Goal: Task Accomplishment & Management: Manage account settings

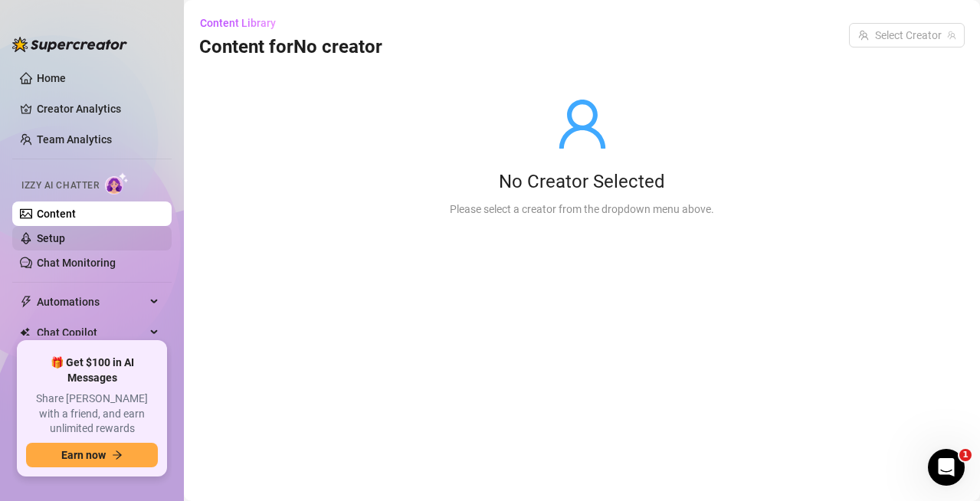
click at [65, 239] on link "Setup" at bounding box center [51, 238] width 28 height 12
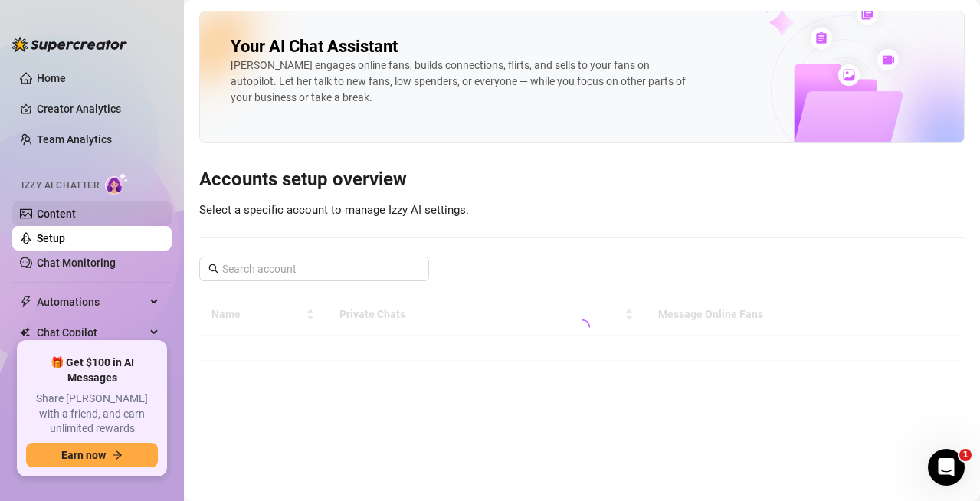
click at [76, 212] on link "Content" at bounding box center [56, 214] width 39 height 12
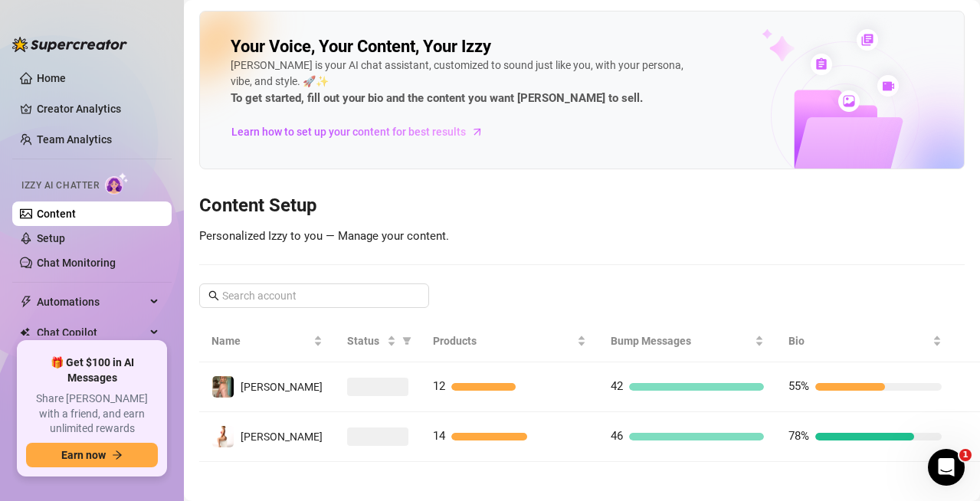
scroll to position [7, 0]
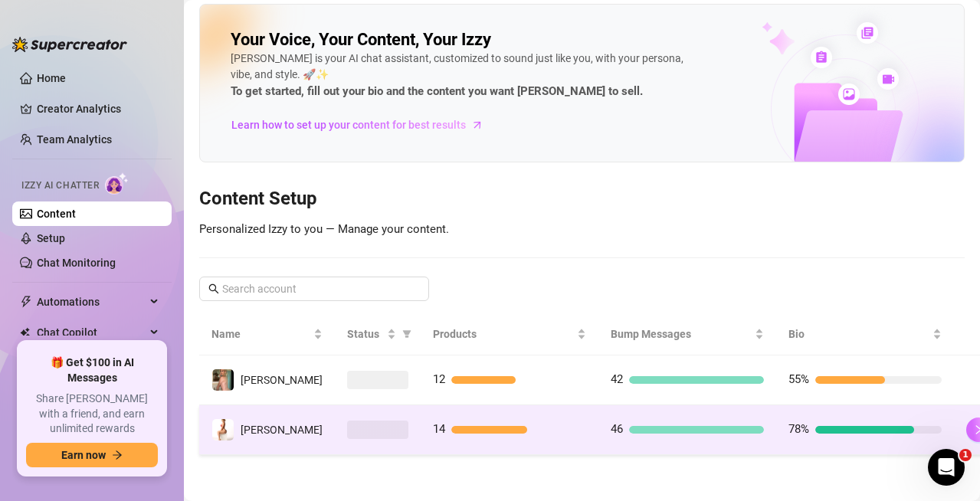
click at [966, 428] on button "button" at bounding box center [978, 430] width 25 height 25
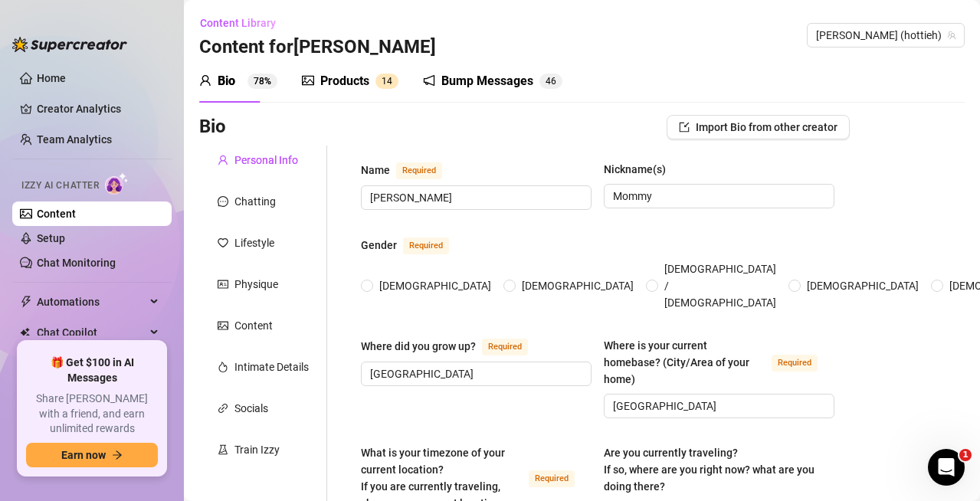
type input "[PERSON_NAME]"
type input "Mommy"
type input "[GEOGRAPHIC_DATA]"
type textarea "no, I'm at [GEOGRAPHIC_DATA]"
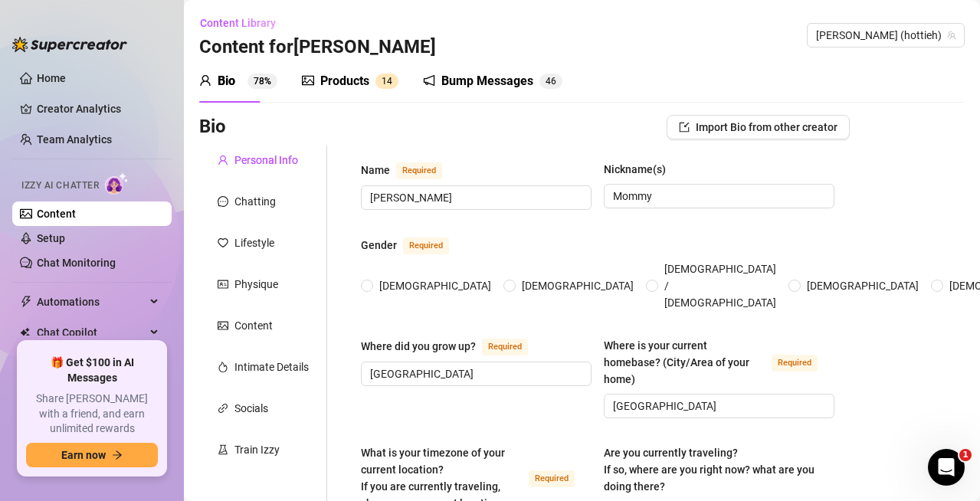
type input "Straight"
type input "Married but open"
type input "1"
type input "0"
type input "2"
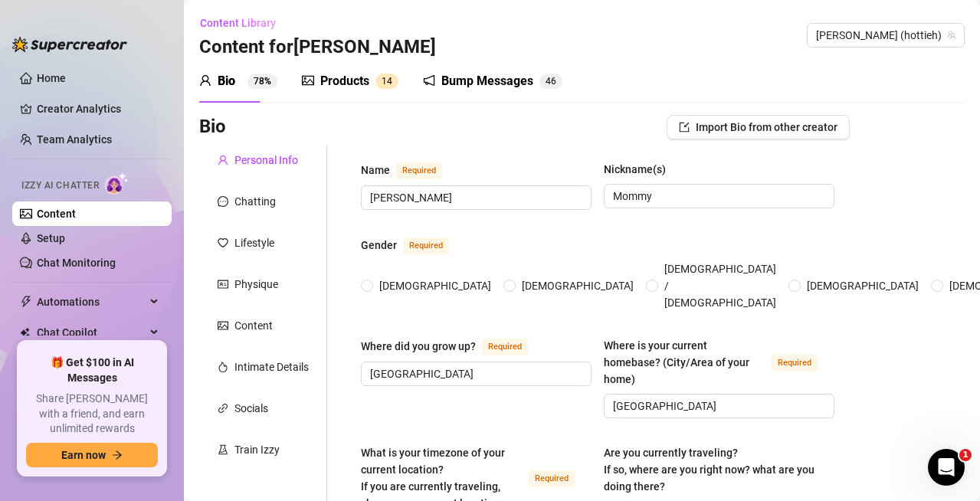
type input "OnlyFans"
type input "Maid"
type input "College"
type textarea "I want to have lots of kids and a big house"
radio input "true"
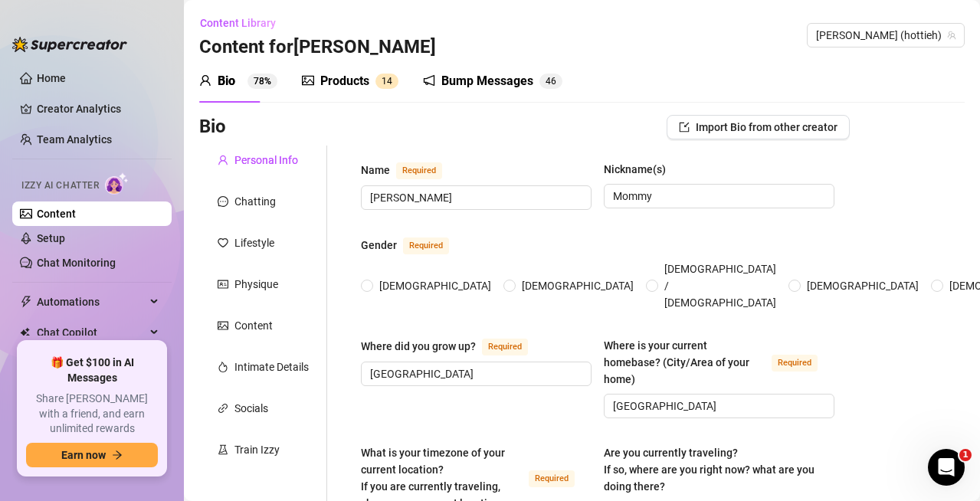
type input "[DATE]"
click at [342, 68] on div "Products 1 4" at bounding box center [350, 81] width 97 height 43
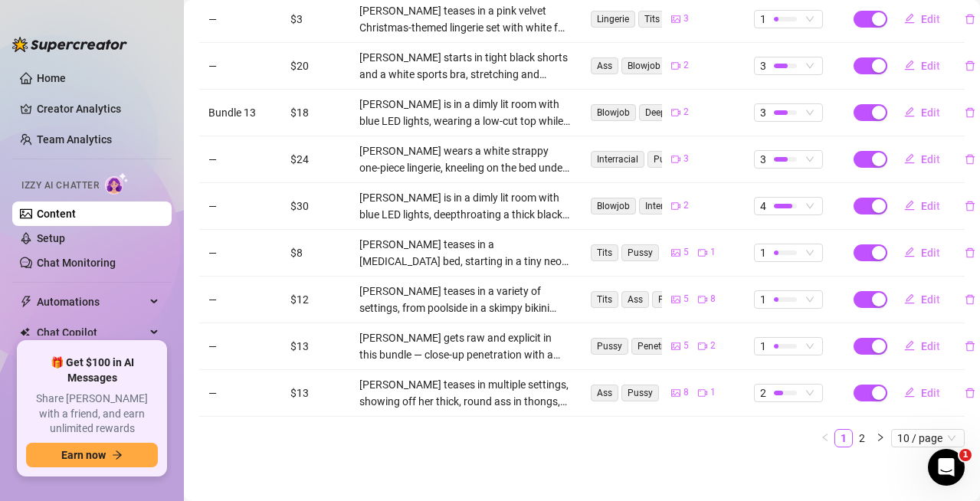
scroll to position [414, 0]
click at [876, 432] on icon "right" at bounding box center [880, 436] width 9 height 9
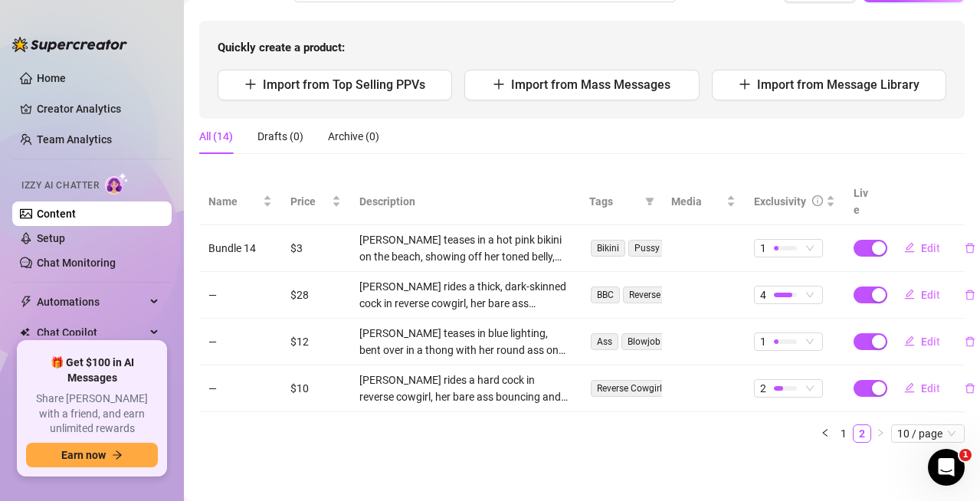
scroll to position [133, 0]
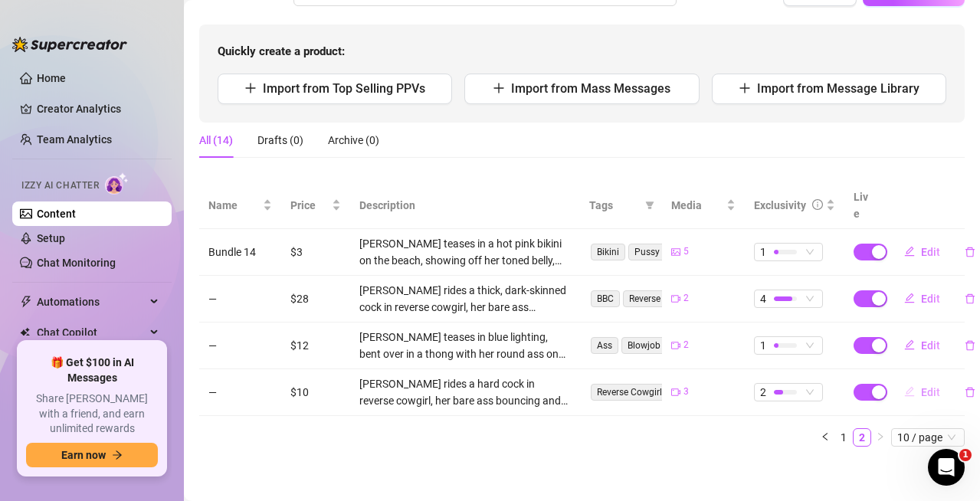
click at [921, 386] on span "Edit" at bounding box center [930, 392] width 19 height 12
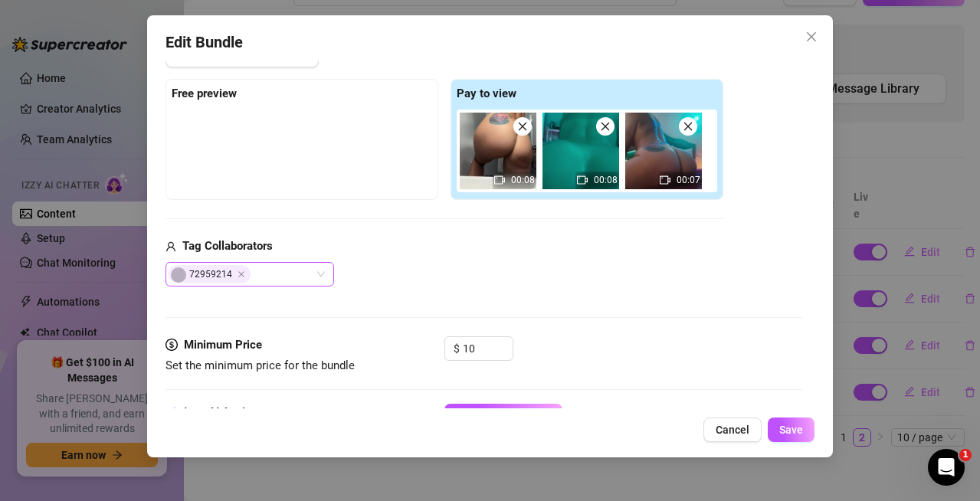
scroll to position [306, 0]
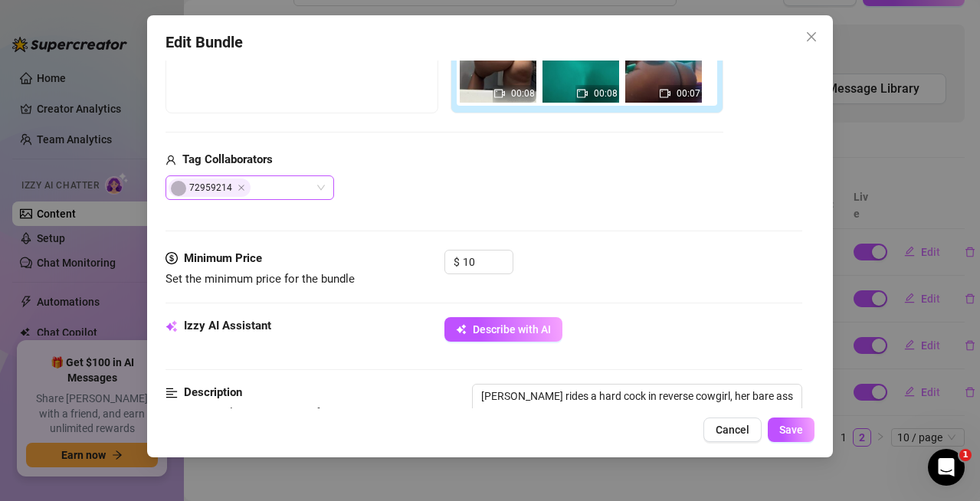
click at [231, 187] on span "72959214" at bounding box center [210, 188] width 82 height 18
click at [240, 188] on icon "Close" at bounding box center [241, 188] width 6 height 6
click at [251, 188] on div at bounding box center [242, 187] width 146 height 21
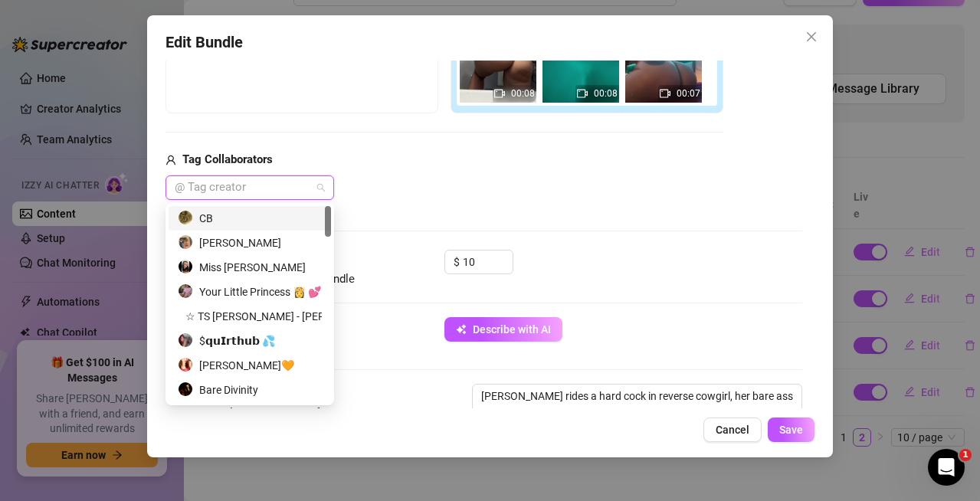
click at [228, 219] on div "CB" at bounding box center [250, 218] width 144 height 17
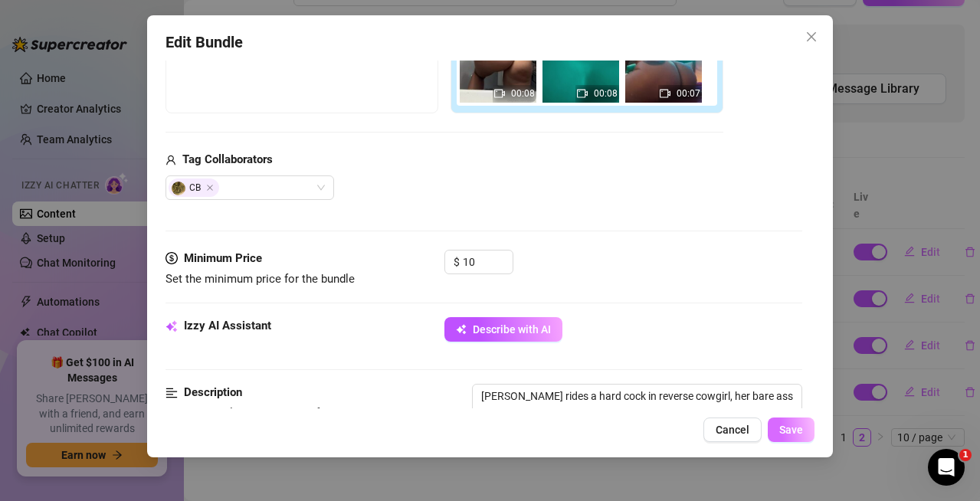
click at [790, 425] on span "Save" at bounding box center [791, 430] width 24 height 12
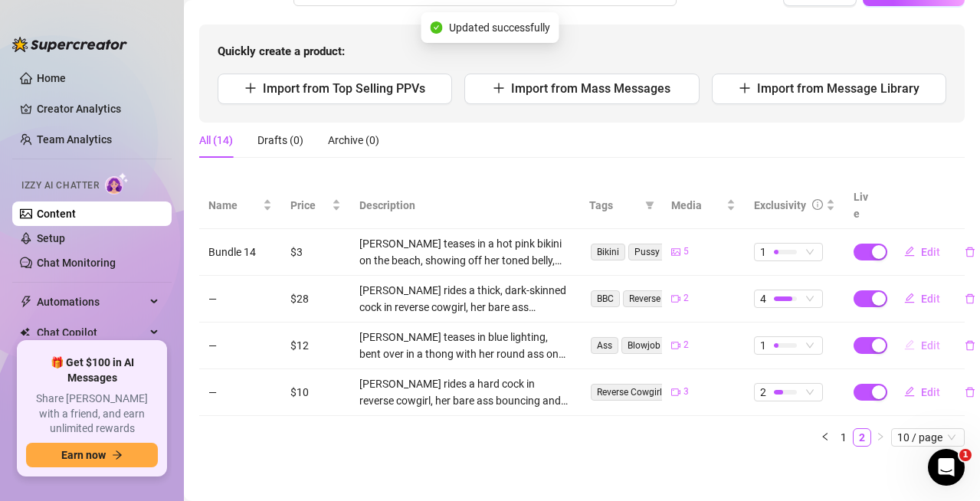
click at [921, 339] on span "Edit" at bounding box center [930, 345] width 19 height 12
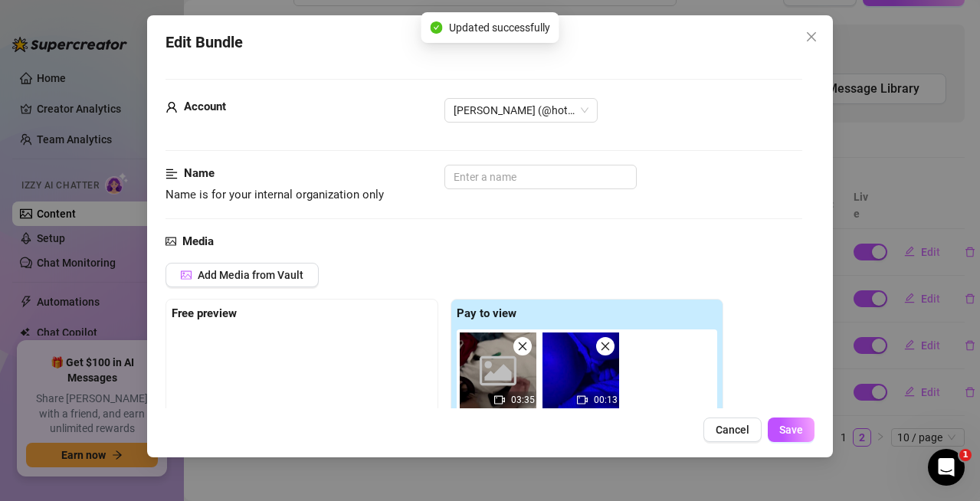
scroll to position [230, 0]
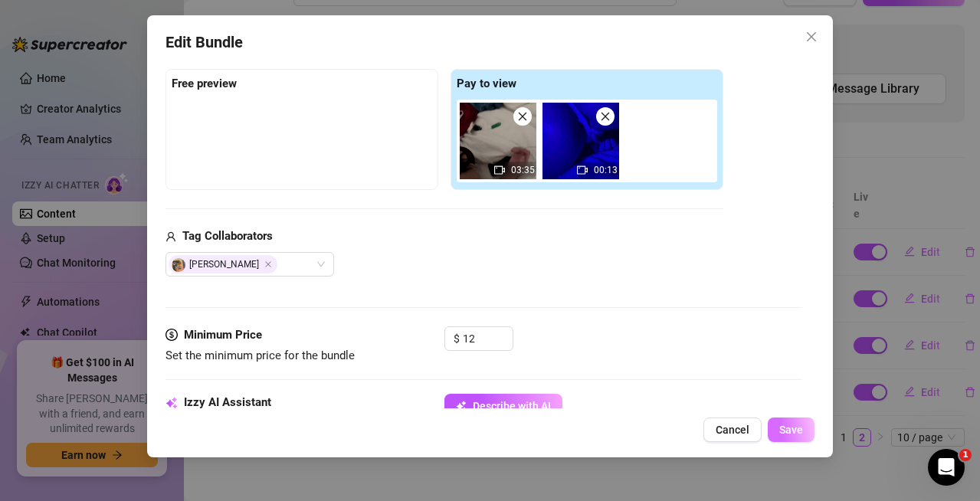
click at [799, 422] on button "Save" at bounding box center [791, 430] width 47 height 25
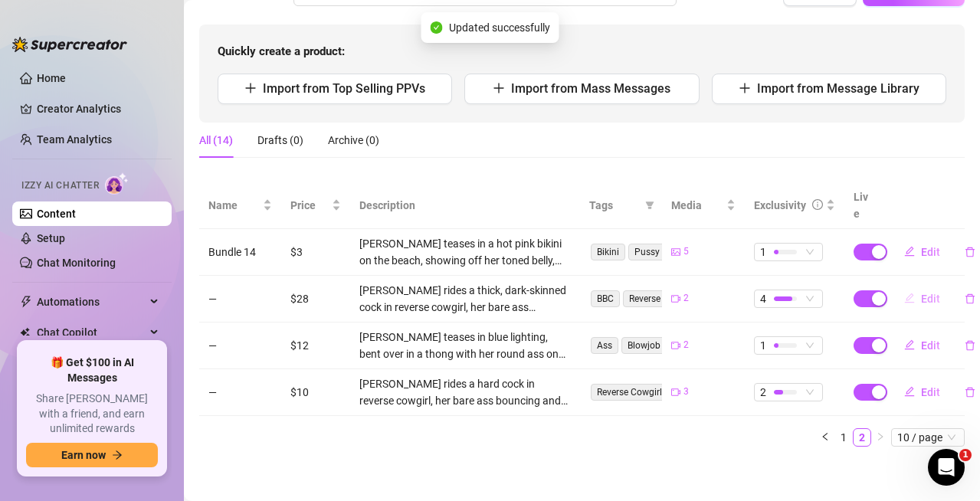
click at [921, 293] on span "Edit" at bounding box center [930, 299] width 19 height 12
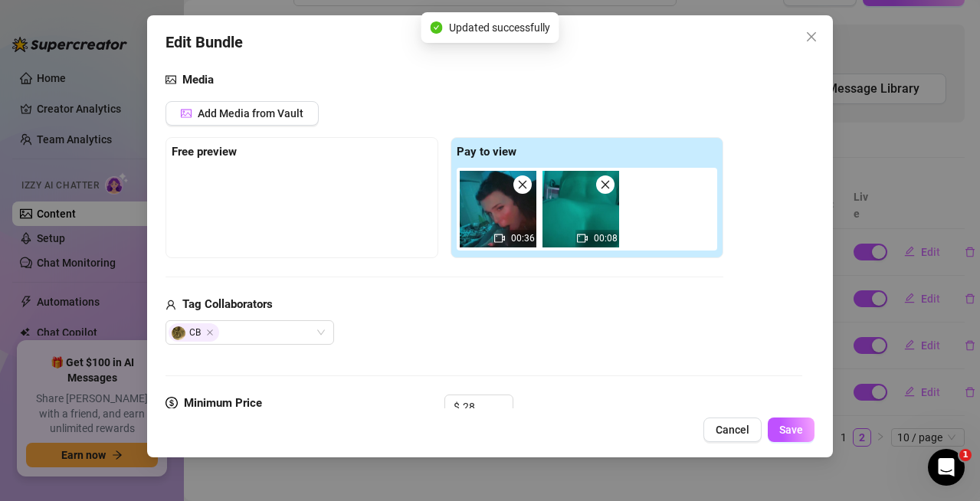
scroll to position [306, 0]
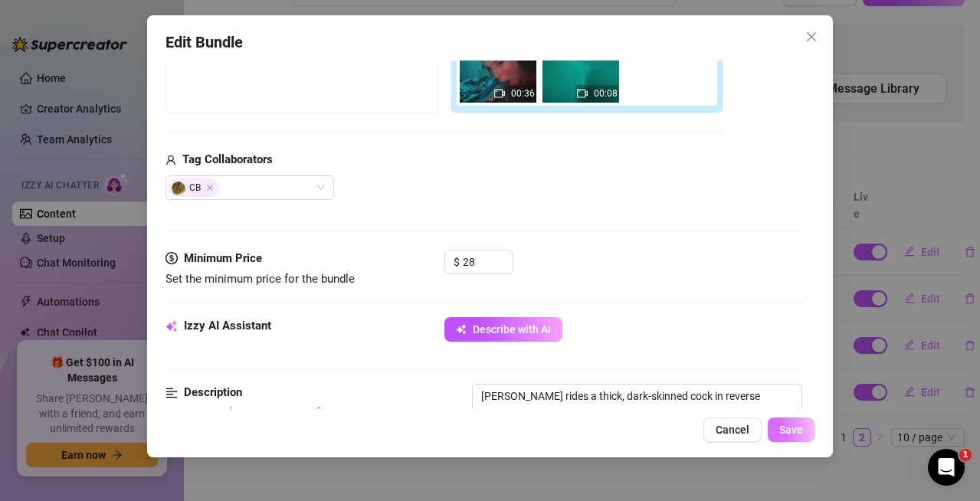
click at [808, 432] on button "Save" at bounding box center [791, 430] width 47 height 25
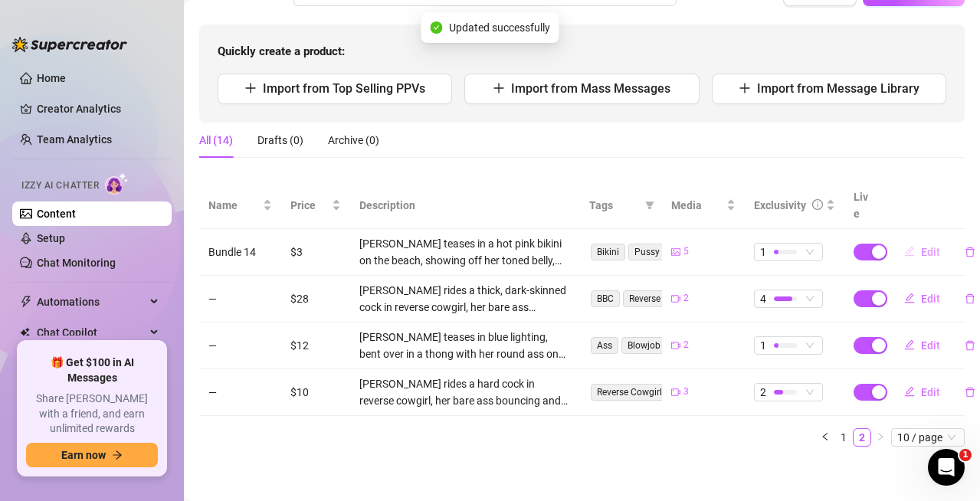
click at [921, 246] on span "Edit" at bounding box center [930, 252] width 19 height 12
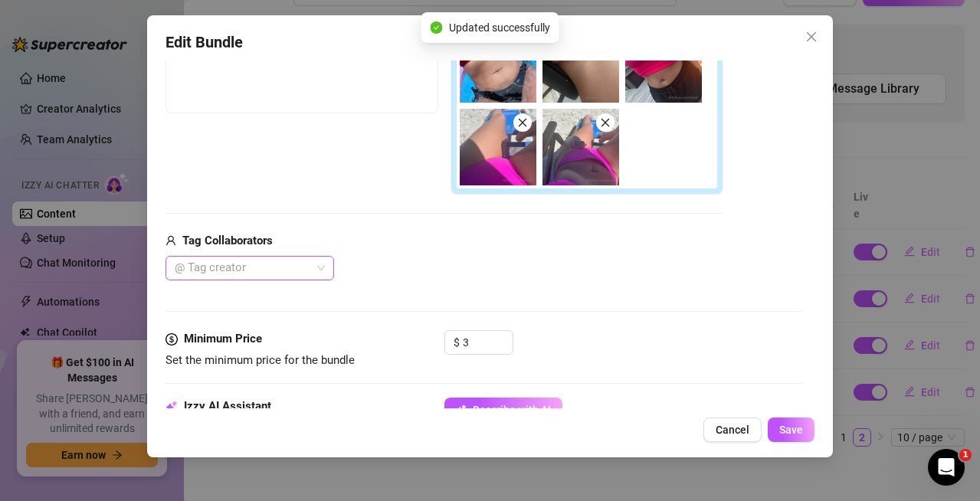
click at [256, 270] on div at bounding box center [242, 267] width 146 height 21
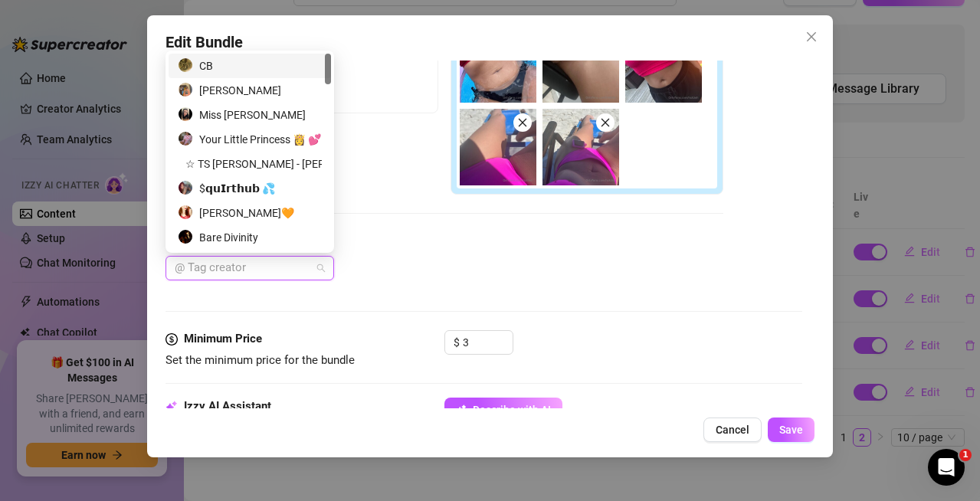
click at [536, 285] on div "Media Add Media from Vault Free preview Pay to view Tag Collaborators @ Tag cre…" at bounding box center [483, 128] width 637 height 404
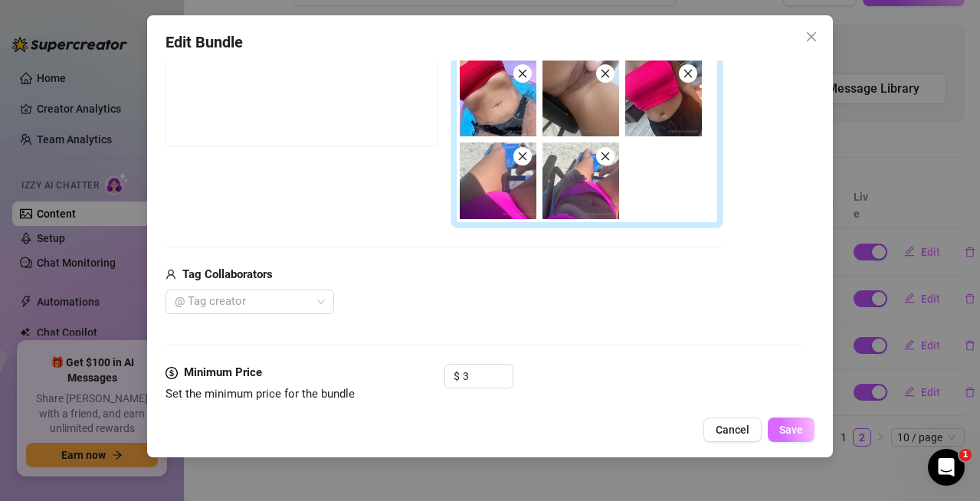
scroll to position [383, 0]
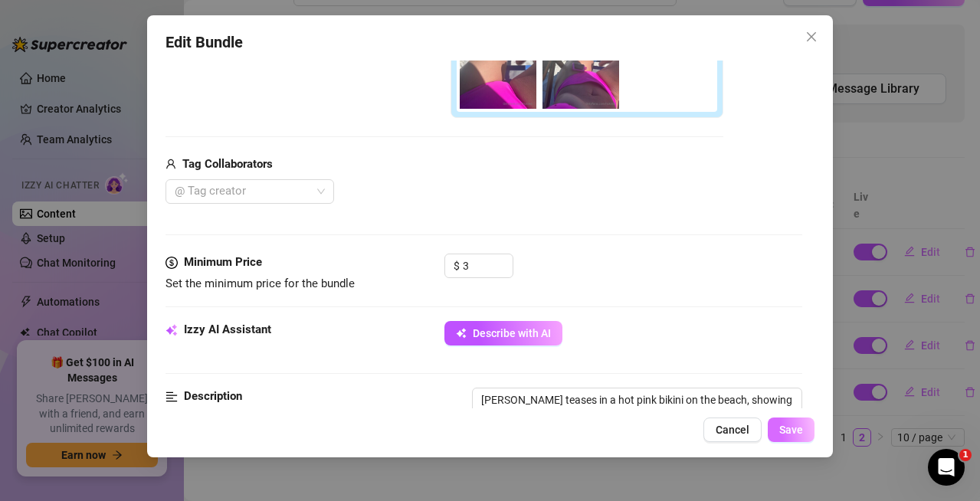
click at [785, 435] on span "Save" at bounding box center [791, 430] width 24 height 12
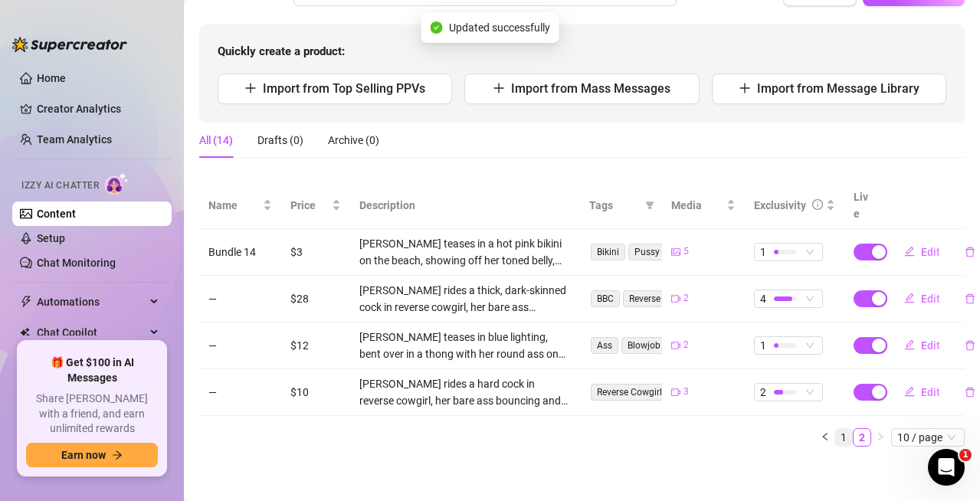
click at [835, 429] on link "1" at bounding box center [843, 437] width 17 height 17
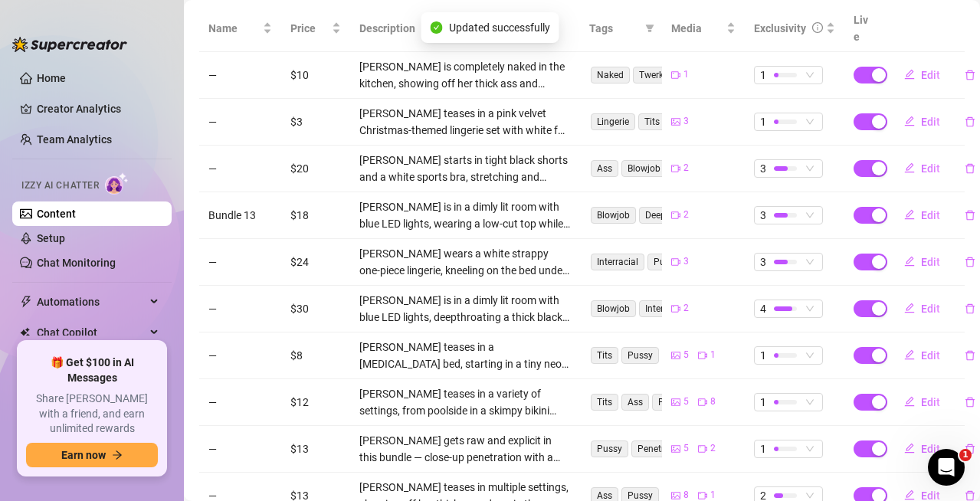
scroll to position [414, 0]
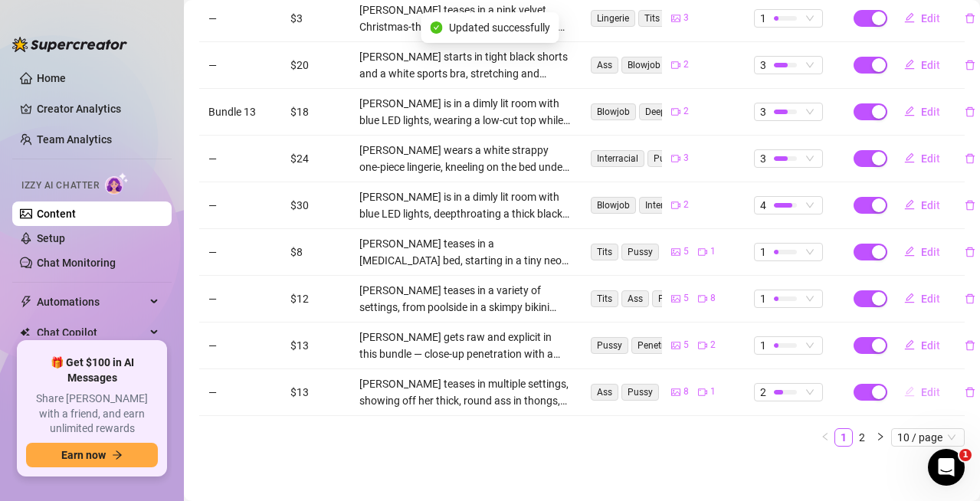
click at [927, 386] on span "Edit" at bounding box center [930, 392] width 19 height 12
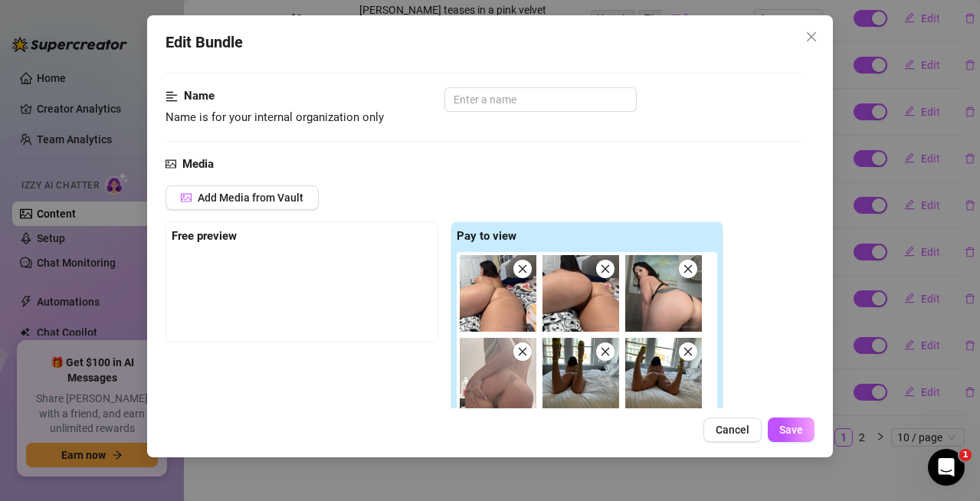
scroll to position [77, 0]
click at [800, 34] on span "Close" at bounding box center [811, 37] width 25 height 12
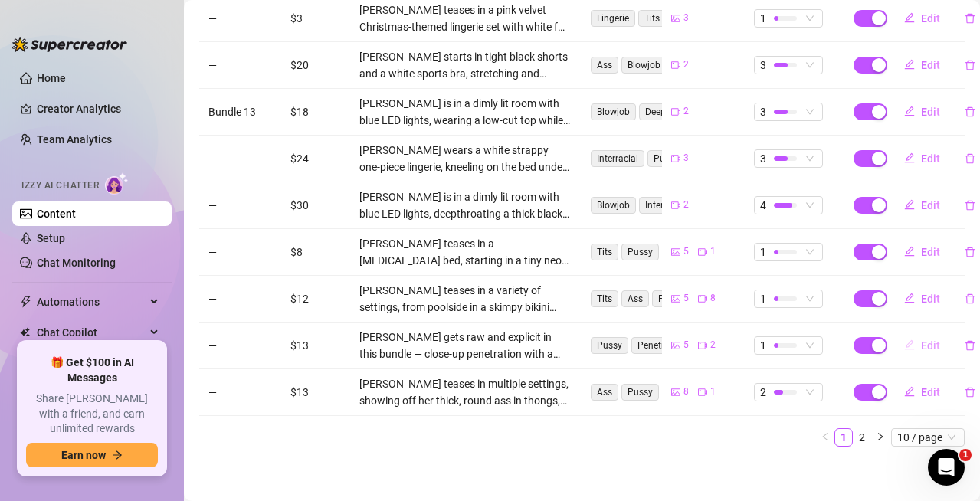
click at [921, 339] on span "Edit" at bounding box center [930, 345] width 19 height 12
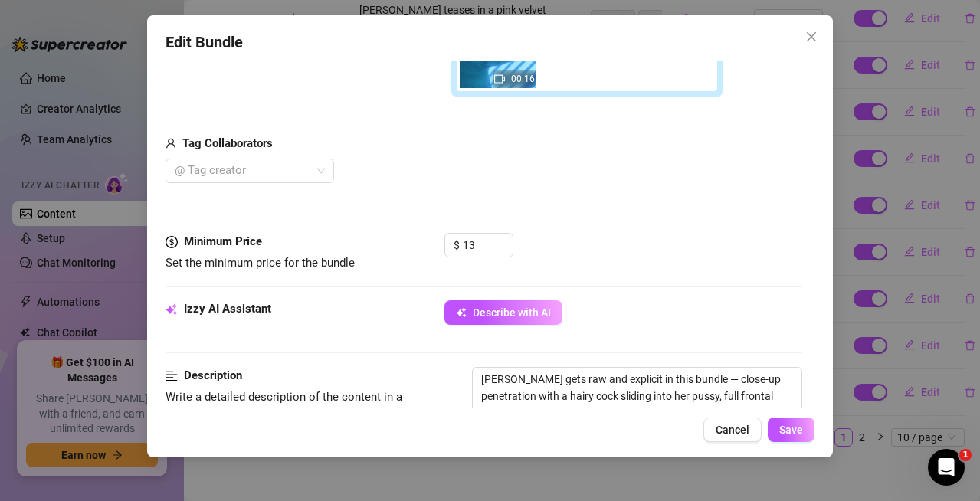
scroll to position [536, 0]
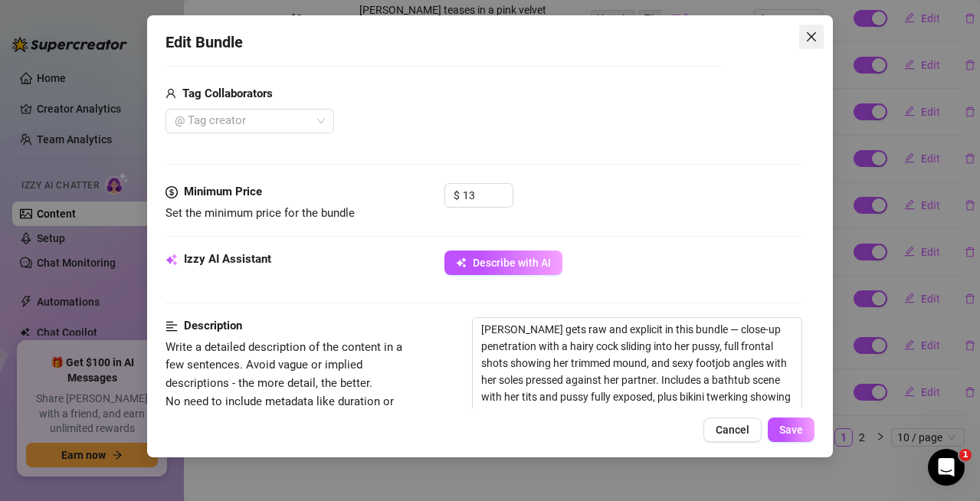
click at [811, 34] on icon "close" at bounding box center [811, 37] width 12 height 12
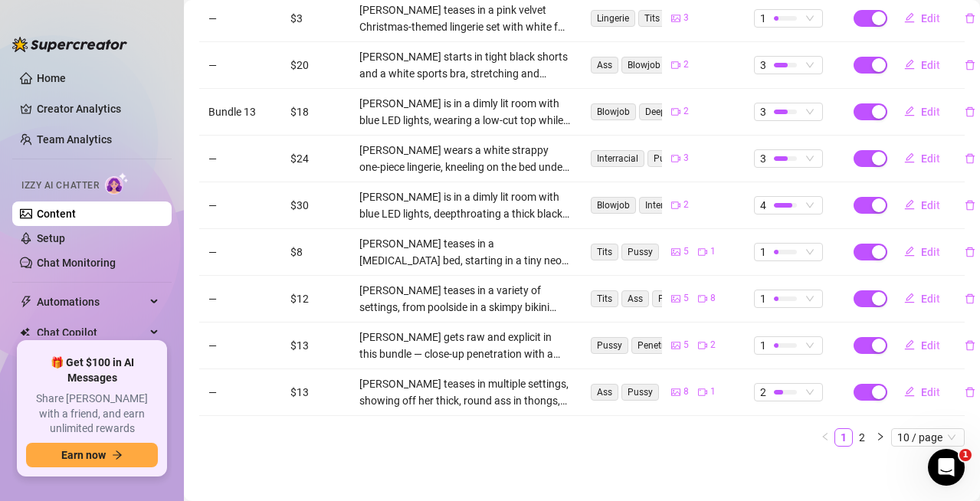
click at [929, 201] on td "Edit" at bounding box center [924, 205] width 82 height 47
click at [921, 199] on span "Edit" at bounding box center [930, 205] width 19 height 12
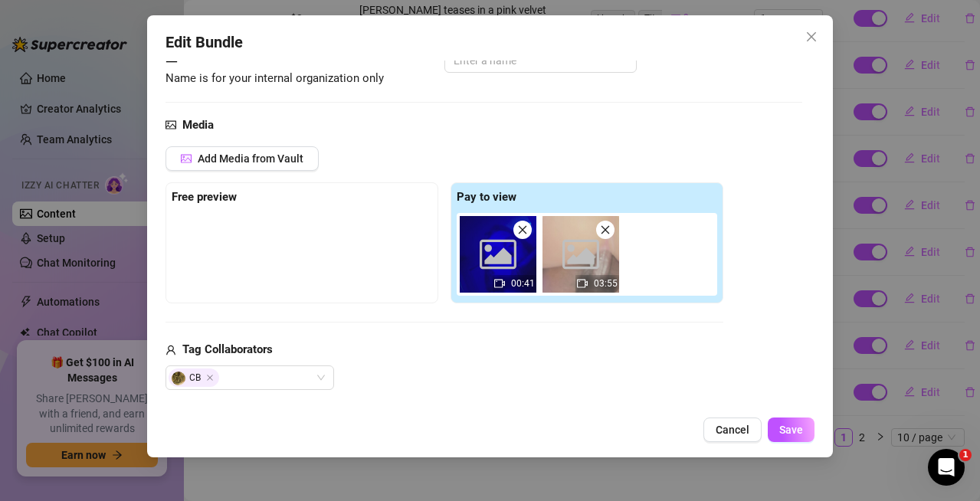
scroll to position [153, 0]
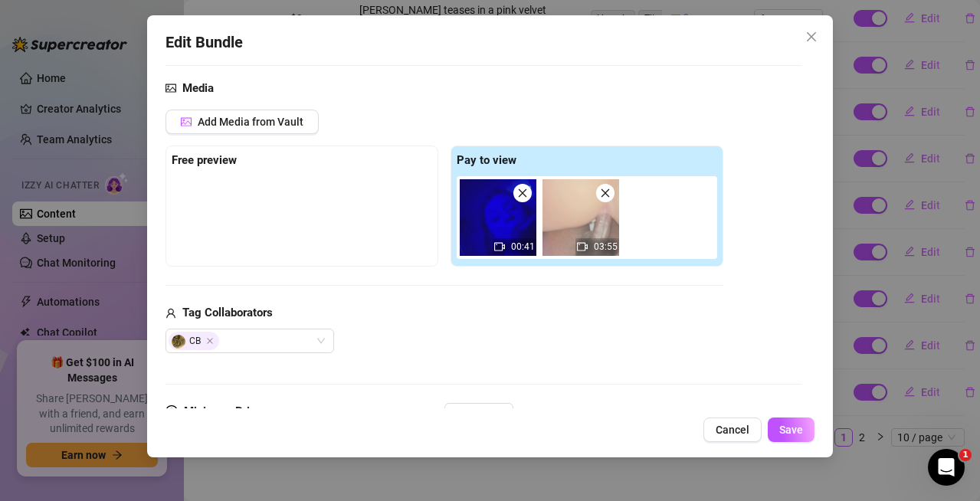
drag, startPoint x: 811, startPoint y: 36, endPoint x: 735, endPoint y: 74, distance: 85.0
click at [812, 36] on icon "close" at bounding box center [811, 36] width 9 height 9
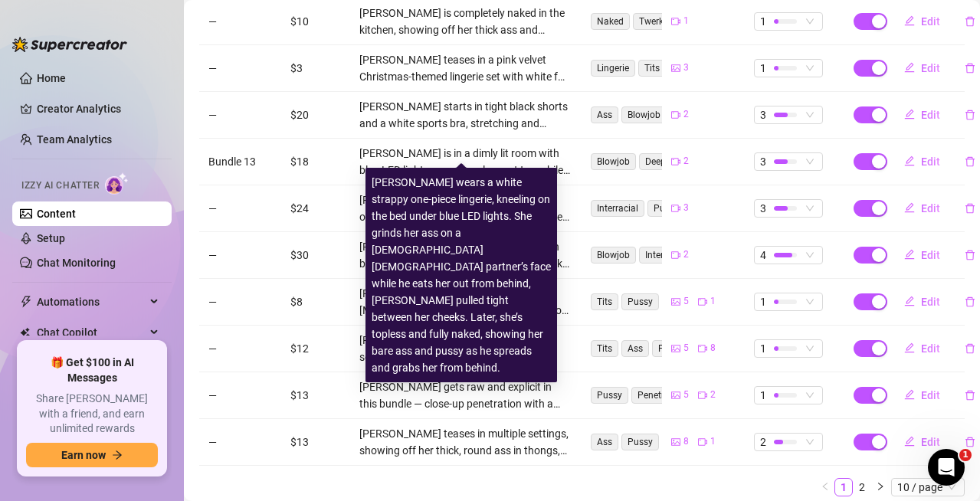
scroll to position [337, 0]
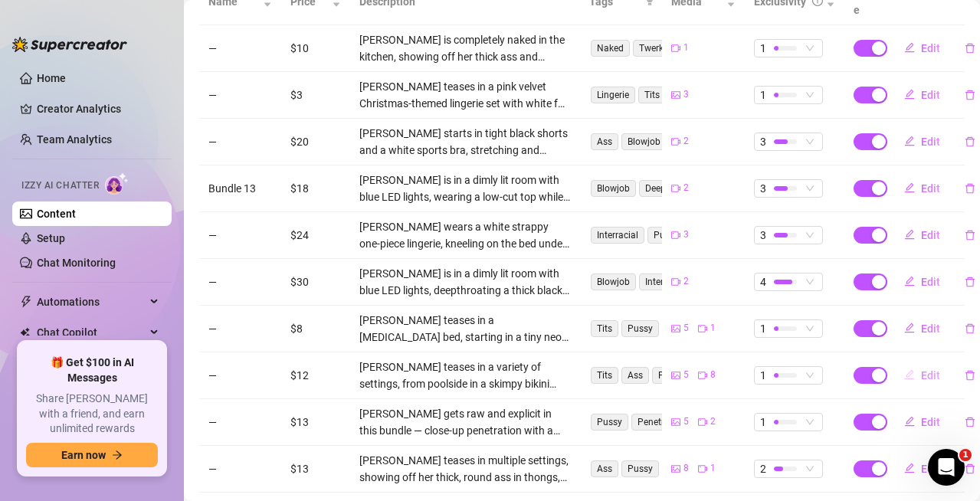
click at [922, 369] on span "Edit" at bounding box center [930, 375] width 19 height 12
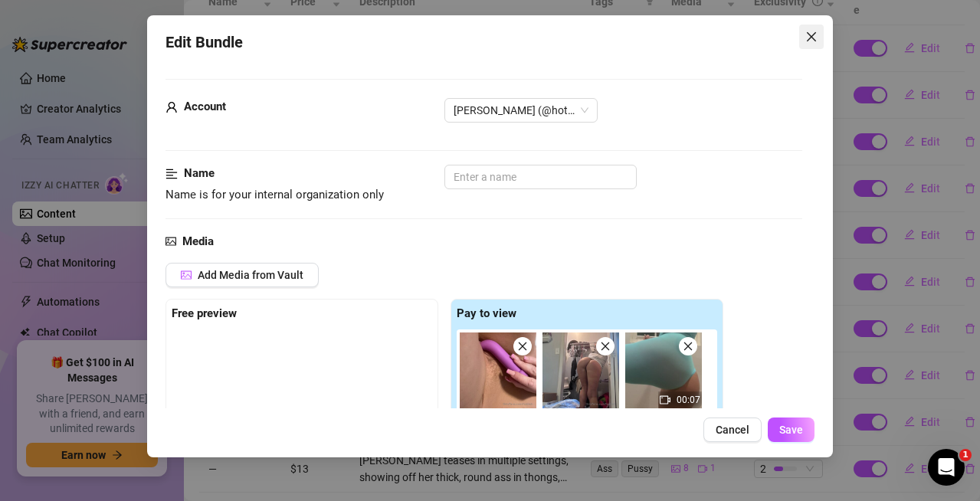
click at [814, 32] on icon "close" at bounding box center [811, 37] width 12 height 12
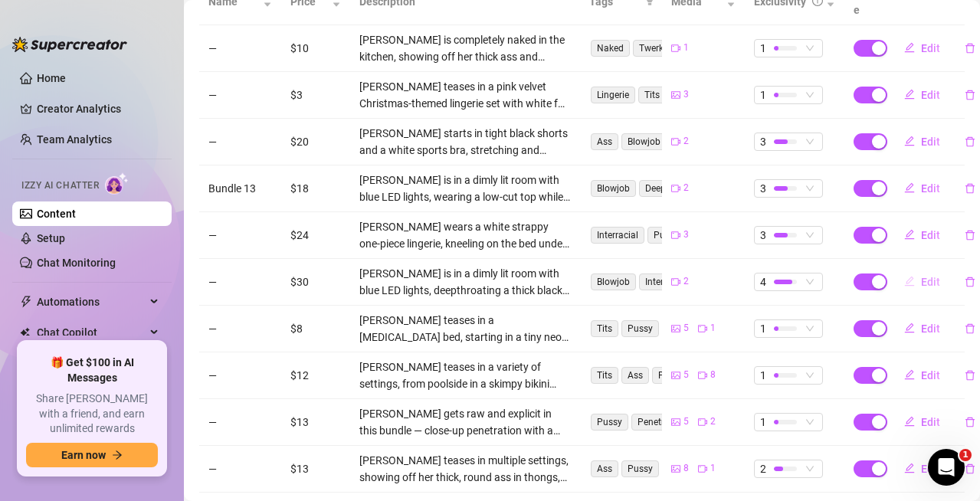
click at [908, 270] on button "Edit" at bounding box center [922, 282] width 61 height 25
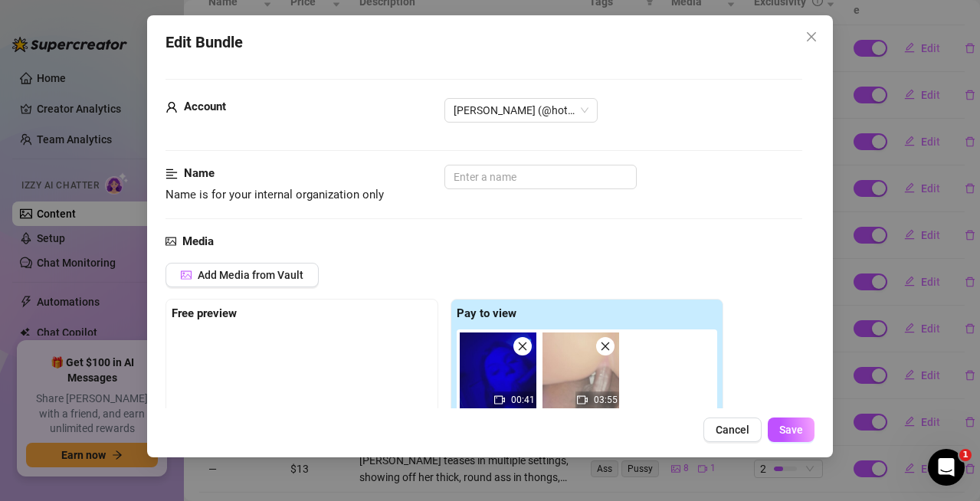
scroll to position [306, 0]
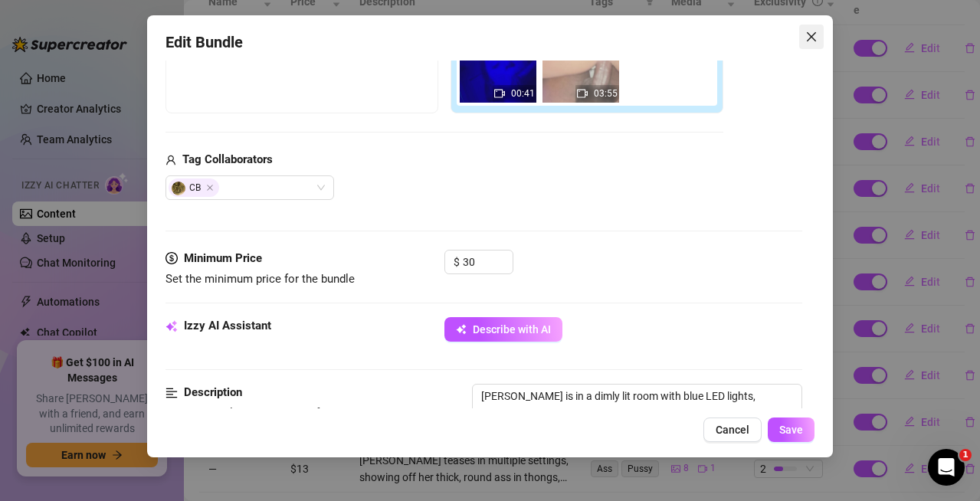
click at [810, 38] on icon "close" at bounding box center [811, 37] width 12 height 12
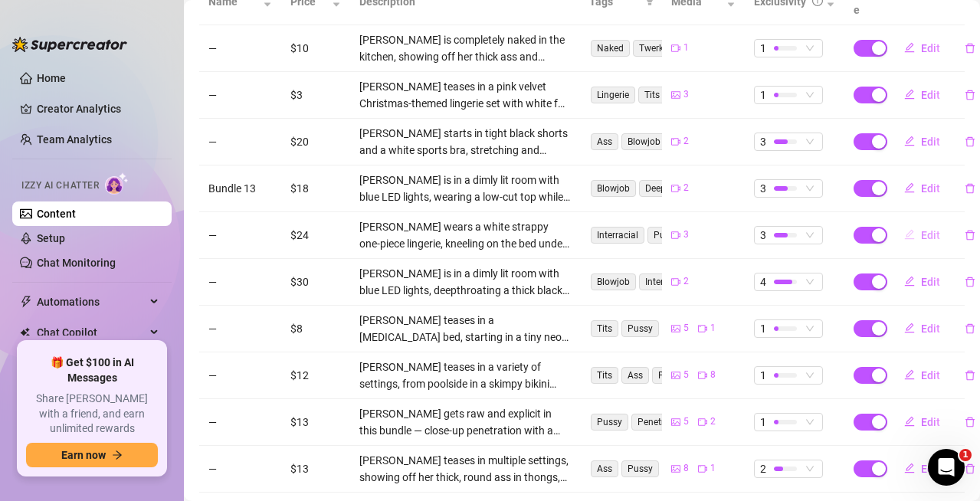
click at [907, 223] on button "Edit" at bounding box center [922, 235] width 61 height 25
type textarea "Come with me as I ride this giant BBC and cum alllll over it 💦😏 POV and full vi…"
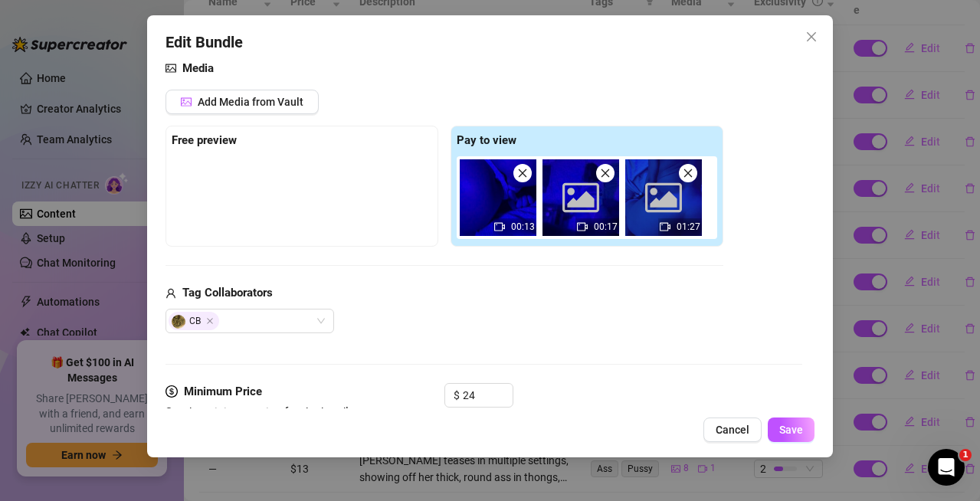
scroll to position [383, 0]
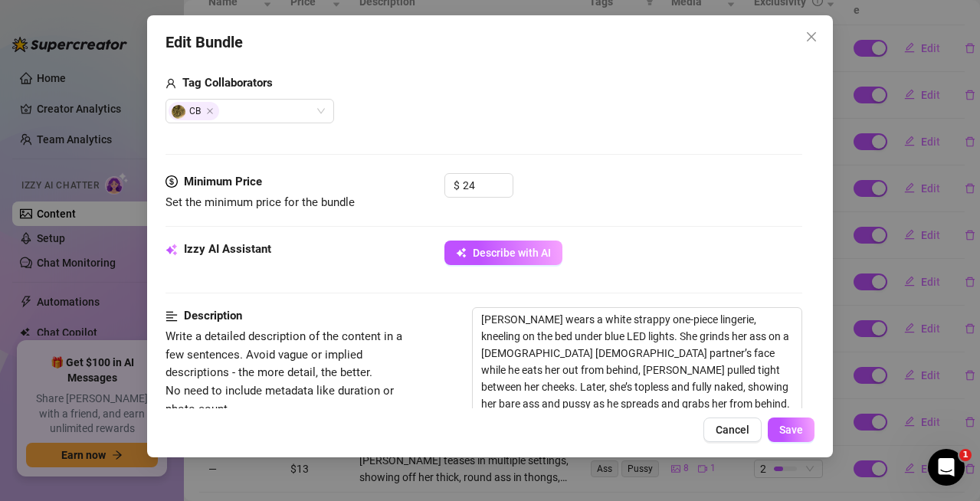
click at [823, 51] on div "Edit Bundle Account [PERSON_NAME] (@hottieh) Name Name is for your internal org…" at bounding box center [490, 236] width 686 height 442
click at [815, 41] on icon "close" at bounding box center [811, 36] width 9 height 9
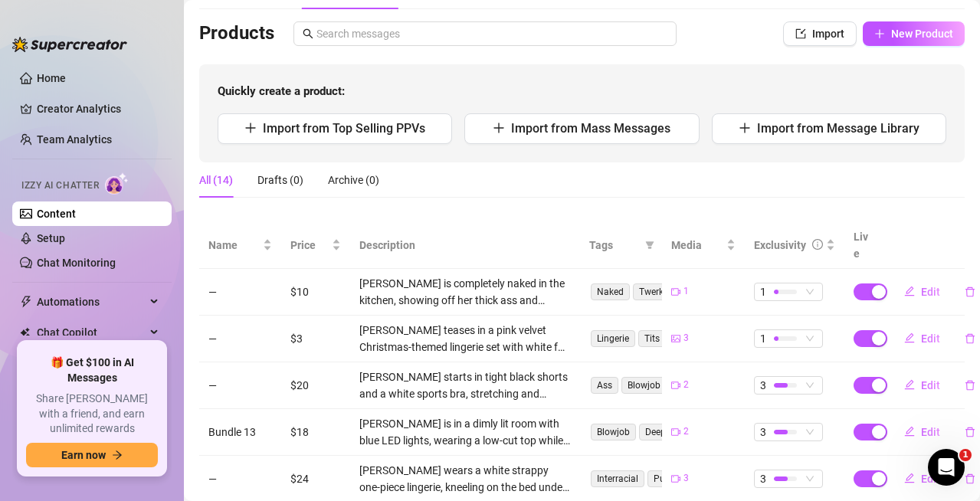
scroll to position [0, 0]
